Goal: Communication & Community: Participate in discussion

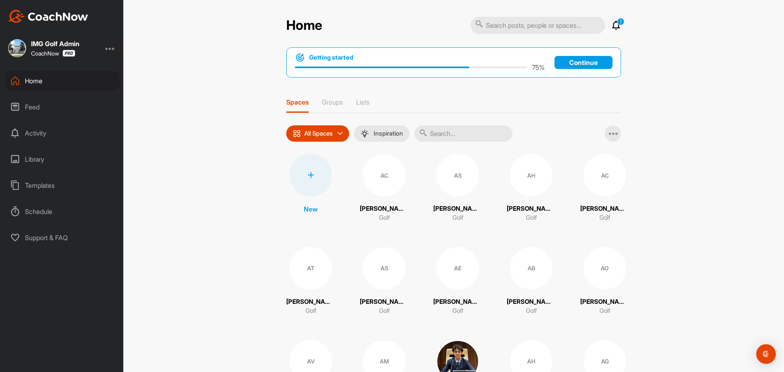
click at [612, 25] on icon at bounding box center [617, 25] width 10 height 10
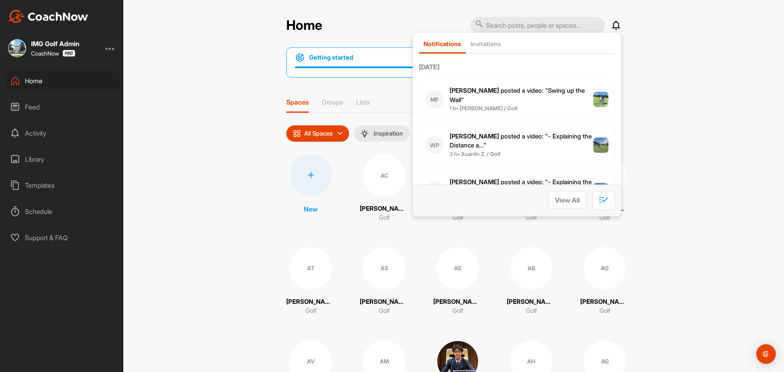
click at [672, 65] on div "Home Notifications Invitations [DATE] MF [PERSON_NAME] posted a video : " Swing…" at bounding box center [453, 186] width 661 height 372
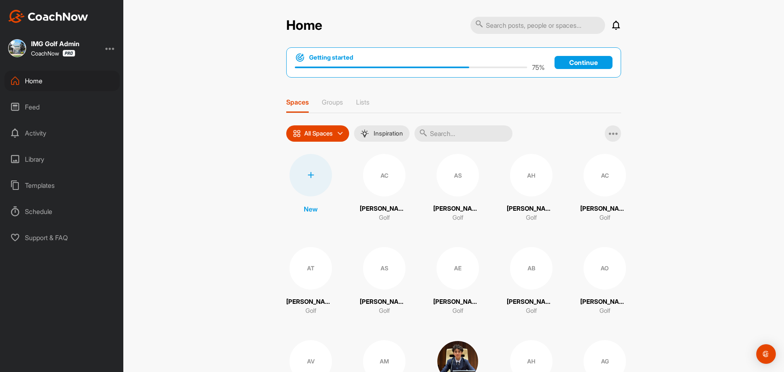
click at [74, 105] on div "Feed" at bounding box center [61, 107] width 115 height 20
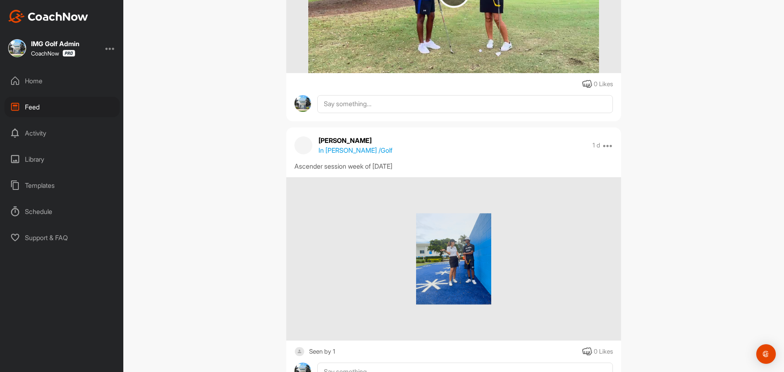
scroll to position [654, 0]
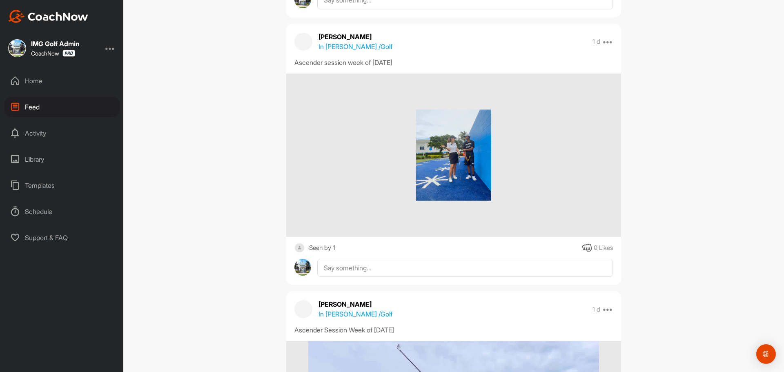
click at [449, 179] on img at bounding box center [454, 155] width 76 height 163
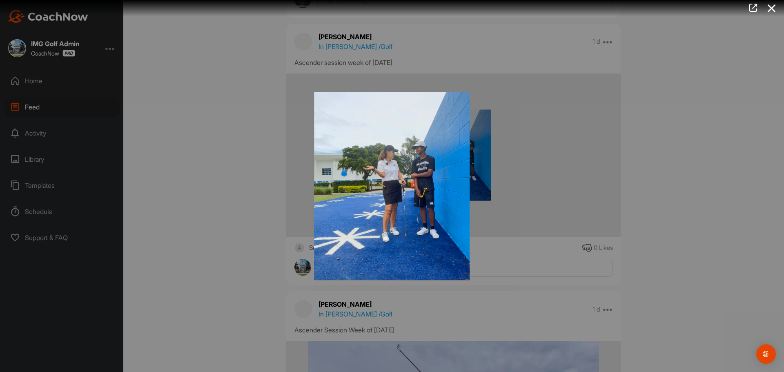
click at [212, 156] on div at bounding box center [392, 186] width 784 height 372
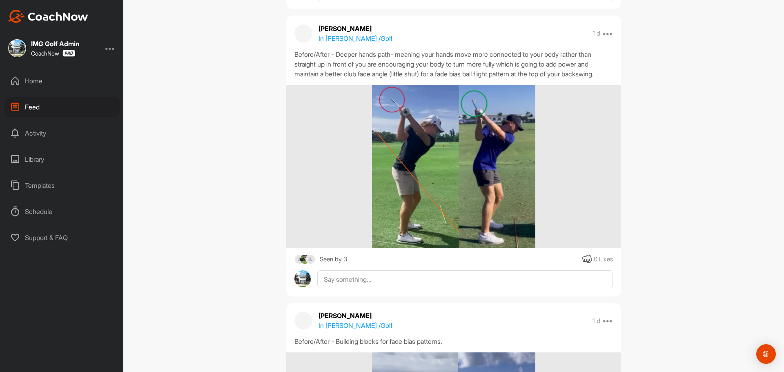
scroll to position [2083, 0]
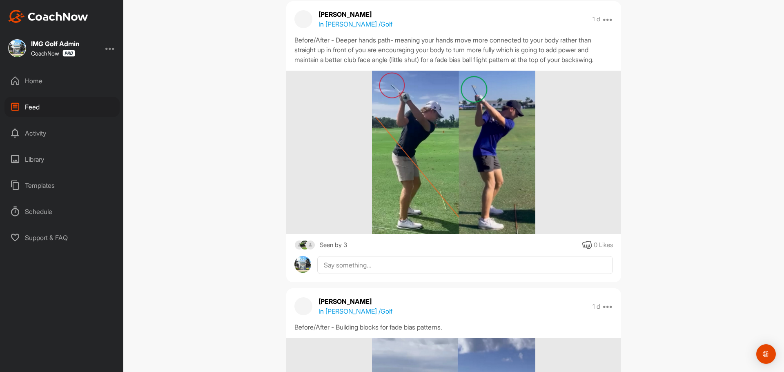
click at [320, 250] on div "Seen by 3" at bounding box center [333, 245] width 27 height 10
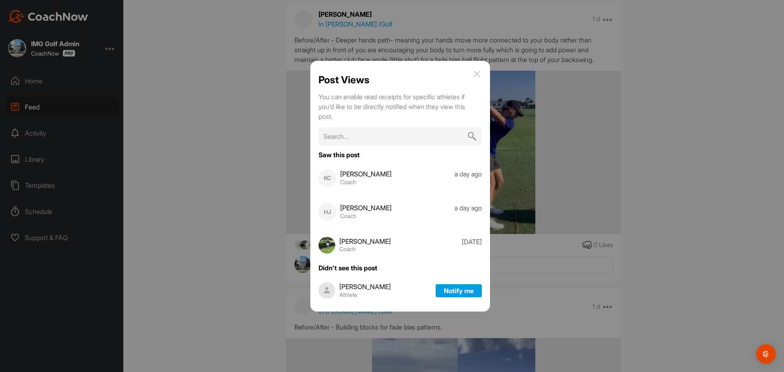
click at [213, 166] on div at bounding box center [392, 186] width 784 height 372
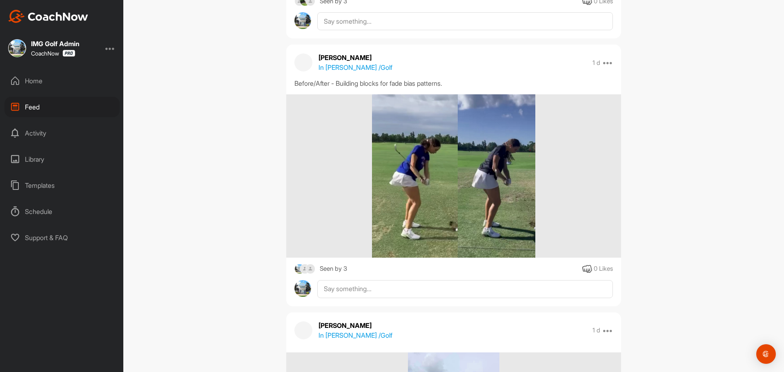
scroll to position [2329, 0]
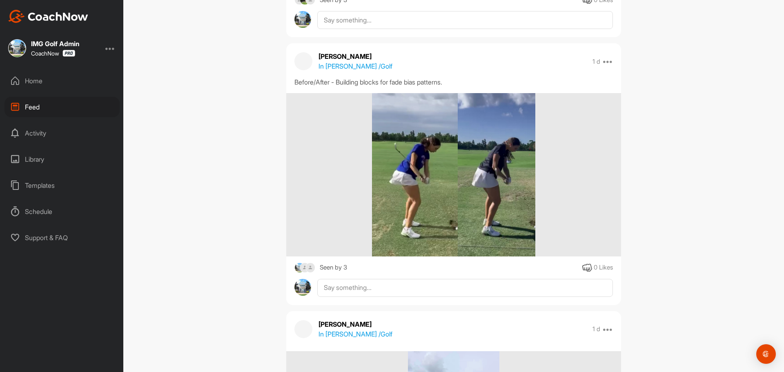
click at [334, 273] on div "Seen by 3" at bounding box center [333, 268] width 27 height 10
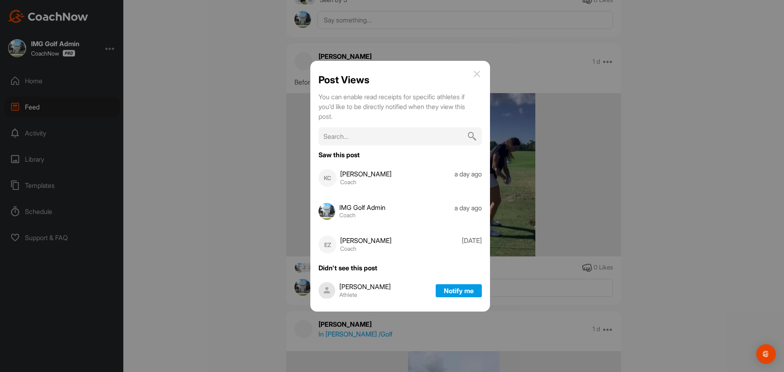
click at [207, 198] on div at bounding box center [392, 186] width 784 height 372
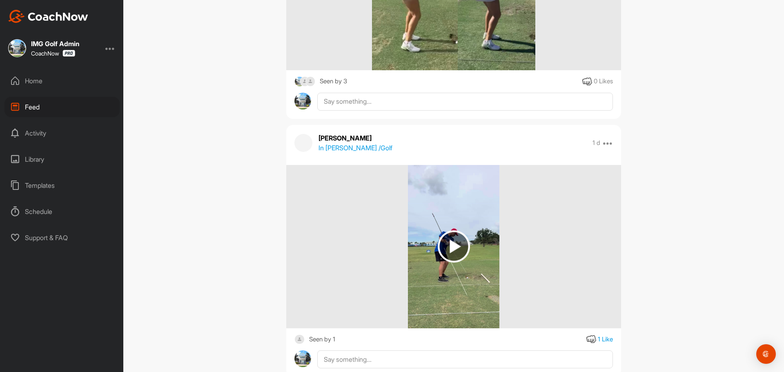
scroll to position [2574, 0]
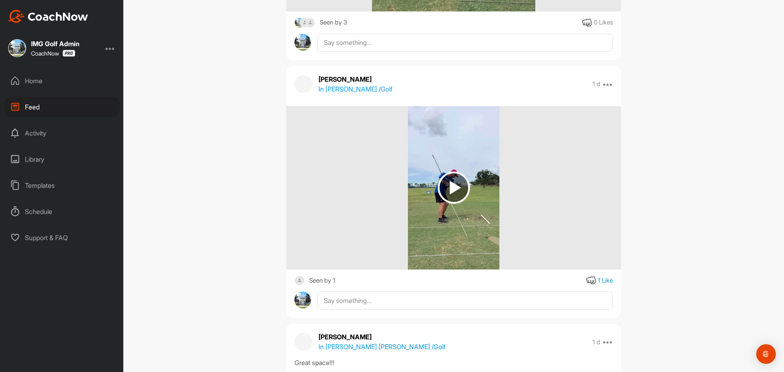
click at [319, 286] on div "Seen by 1" at bounding box center [322, 281] width 26 height 10
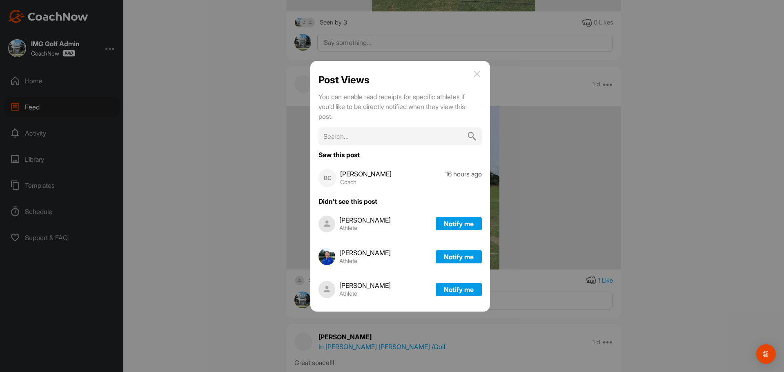
click at [223, 214] on div at bounding box center [392, 186] width 784 height 372
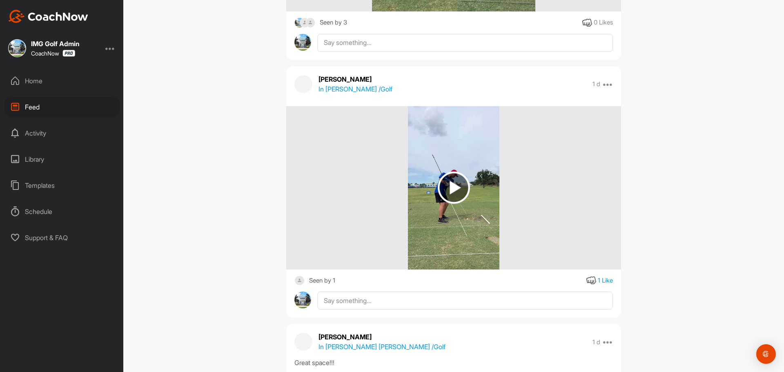
click at [451, 194] on img at bounding box center [454, 188] width 32 height 32
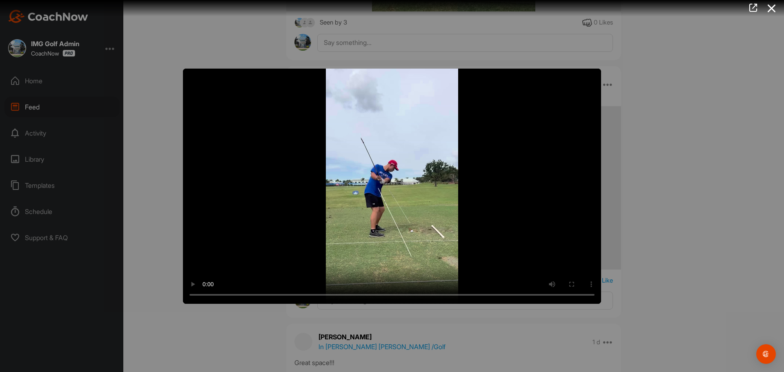
click at [661, 145] on div at bounding box center [392, 186] width 784 height 372
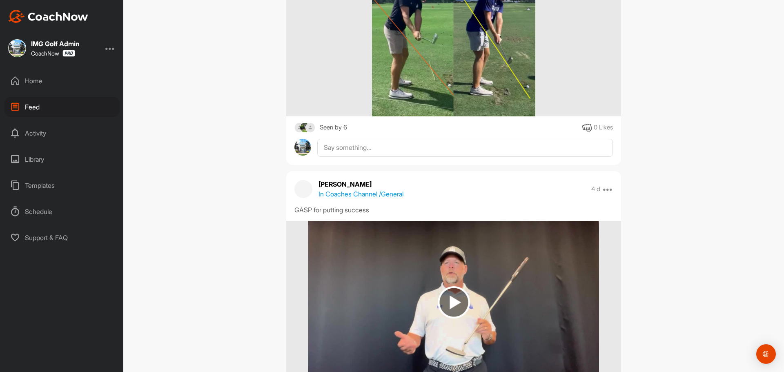
scroll to position [3268, 0]
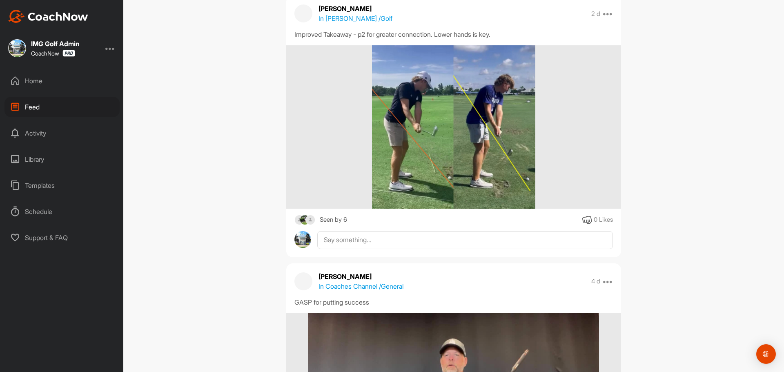
click at [56, 82] on div "Home" at bounding box center [61, 81] width 115 height 20
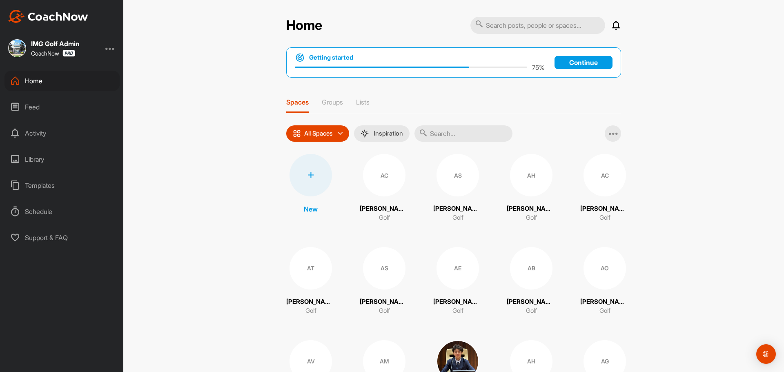
click at [62, 130] on div "Activity" at bounding box center [61, 133] width 115 height 20
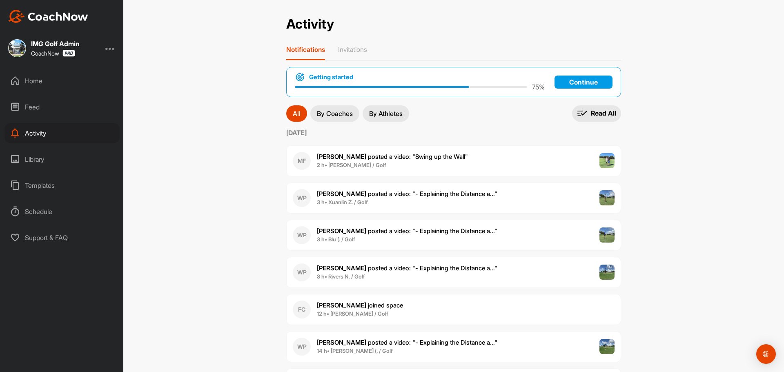
click at [65, 82] on div "Home" at bounding box center [61, 81] width 115 height 20
